Goal: Task Accomplishment & Management: Use online tool/utility

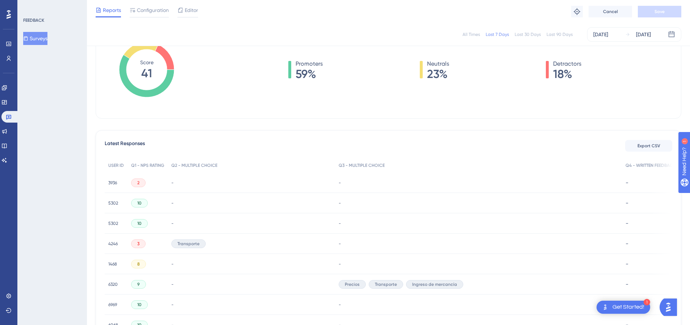
click at [478, 35] on div "All Times" at bounding box center [470, 35] width 17 height 6
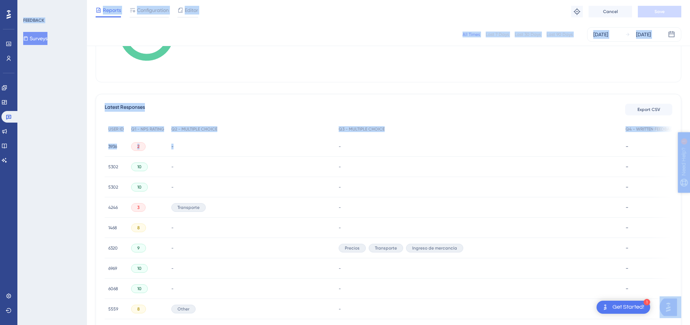
scroll to position [0, 67]
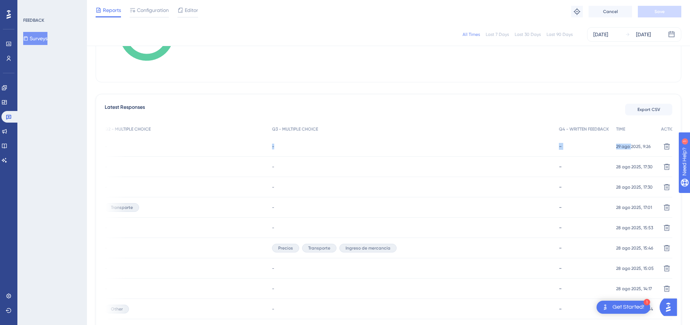
drag, startPoint x: 239, startPoint y: 150, endPoint x: 618, endPoint y: 152, distance: 379.6
click at [0, 0] on div "3936 3936 2 - - - 29 ago 2025, 9:26 29 ago 2025, 9:26 Delete" at bounding box center [0, 0] width 0 height 0
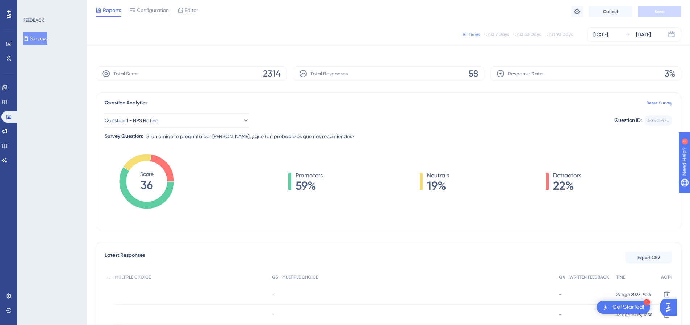
scroll to position [0, 5]
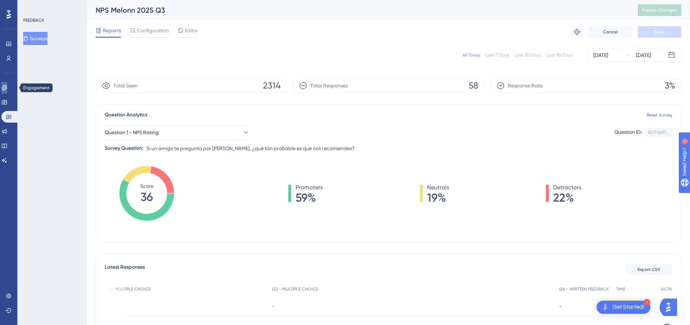
click at [7, 91] on link at bounding box center [4, 88] width 6 height 12
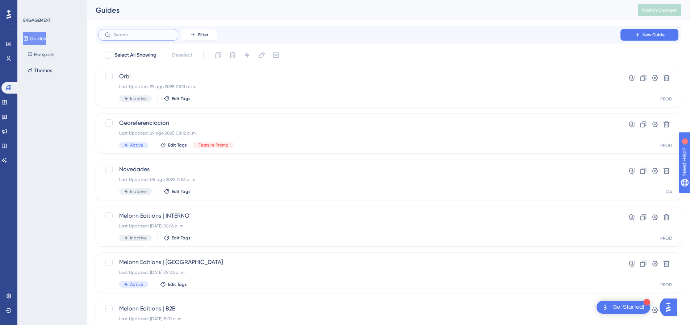
click at [140, 33] on input "text" at bounding box center [142, 34] width 59 height 5
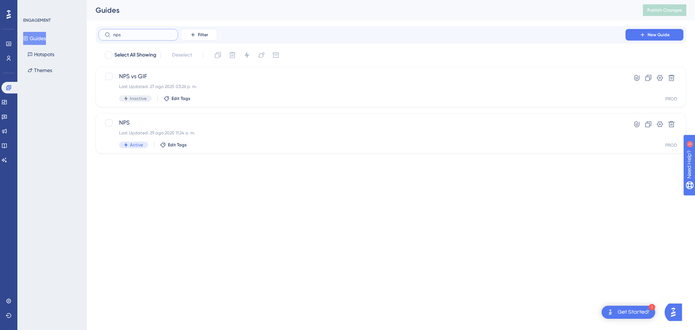
type input "nps"
click at [200, 123] on span "NPS" at bounding box center [362, 122] width 486 height 9
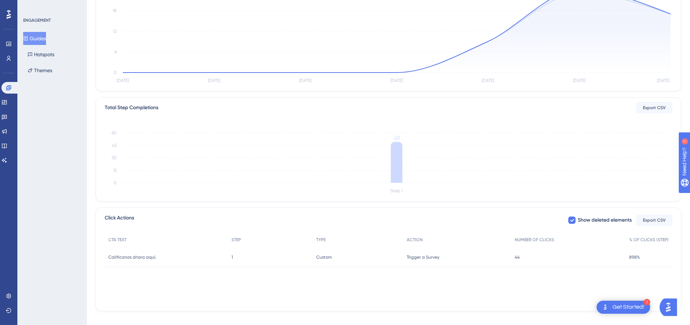
scroll to position [134, 0]
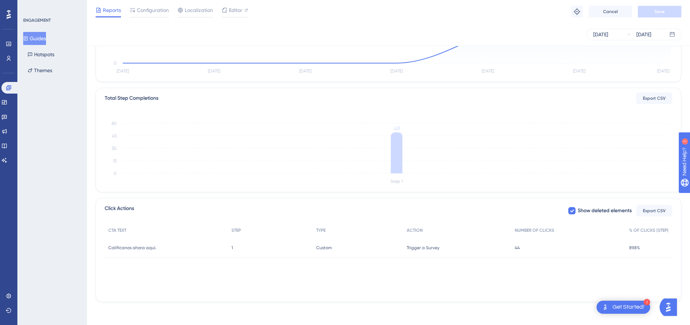
click at [518, 250] on div "44 44" at bounding box center [568, 247] width 114 height 20
click at [495, 247] on div "Trigger a Survey Trigger a Survey" at bounding box center [457, 247] width 108 height 20
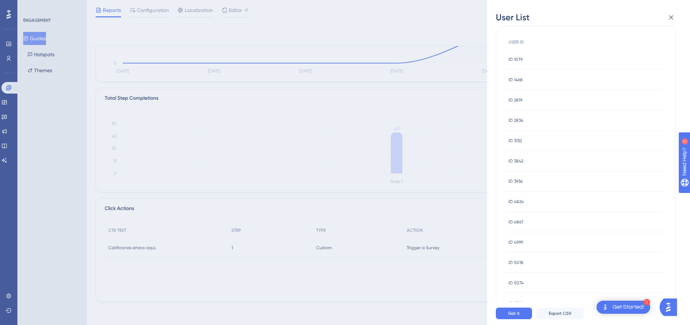
scroll to position [26, 0]
click at [670, 21] on icon at bounding box center [671, 17] width 9 height 9
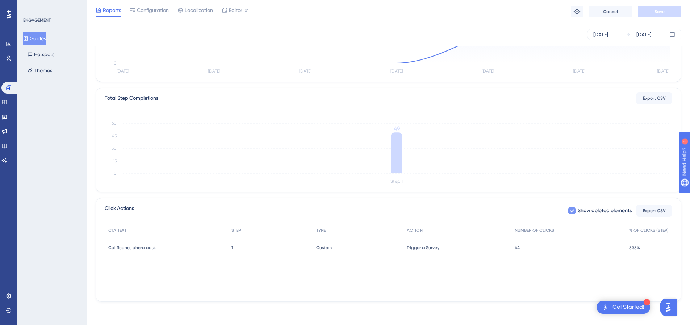
click at [571, 211] on icon at bounding box center [572, 210] width 4 height 3
click at [571, 211] on div at bounding box center [571, 210] width 7 height 7
checkbox input "true"
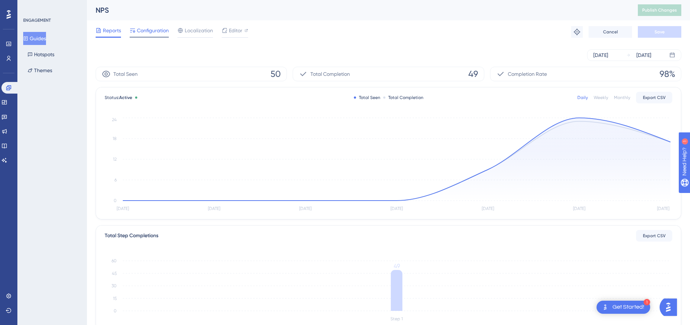
click at [151, 28] on span "Configuration" at bounding box center [153, 30] width 32 height 9
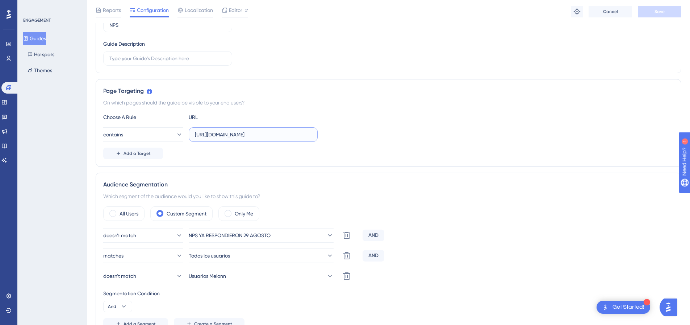
scroll to position [0, 1]
drag, startPoint x: 262, startPoint y: 135, endPoint x: 427, endPoint y: 140, distance: 164.5
click at [427, 140] on div "contains [URL][DOMAIN_NAME]" at bounding box center [388, 134] width 570 height 14
type input "[URL][DOMAIN_NAME]"
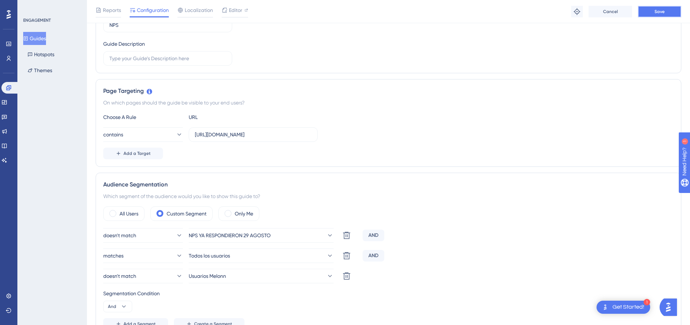
click at [657, 16] on button "Save" at bounding box center [659, 12] width 43 height 12
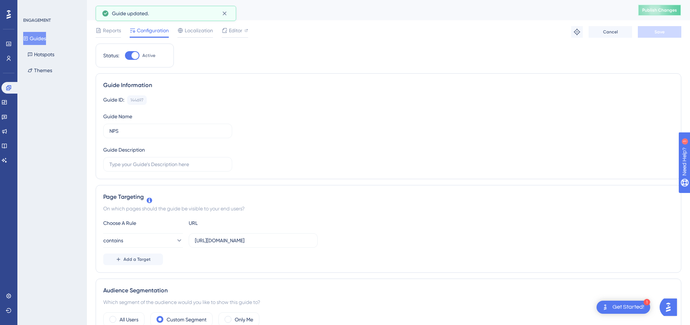
click at [652, 15] on button "Publish Changes" at bounding box center [659, 10] width 43 height 12
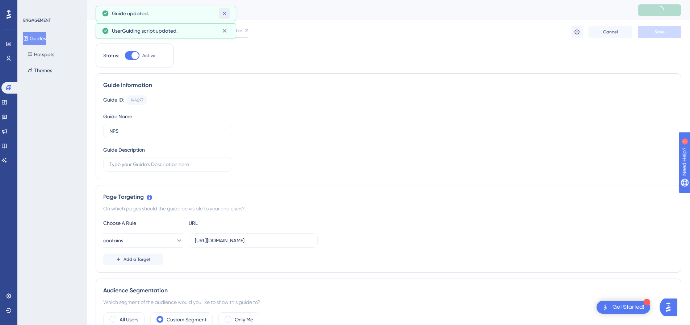
click at [227, 14] on icon at bounding box center [224, 13] width 7 height 7
click at [226, 14] on icon at bounding box center [224, 13] width 7 height 7
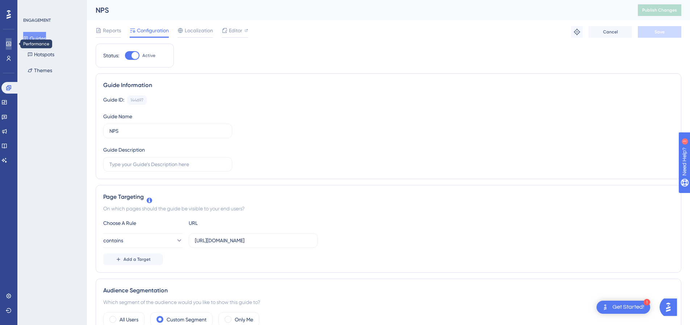
click at [11, 42] on icon at bounding box center [8, 44] width 5 height 4
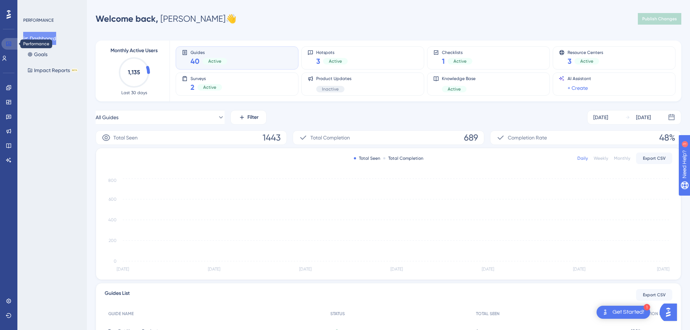
click at [11, 42] on icon at bounding box center [8, 44] width 5 height 4
